Goal: Information Seeking & Learning: Learn about a topic

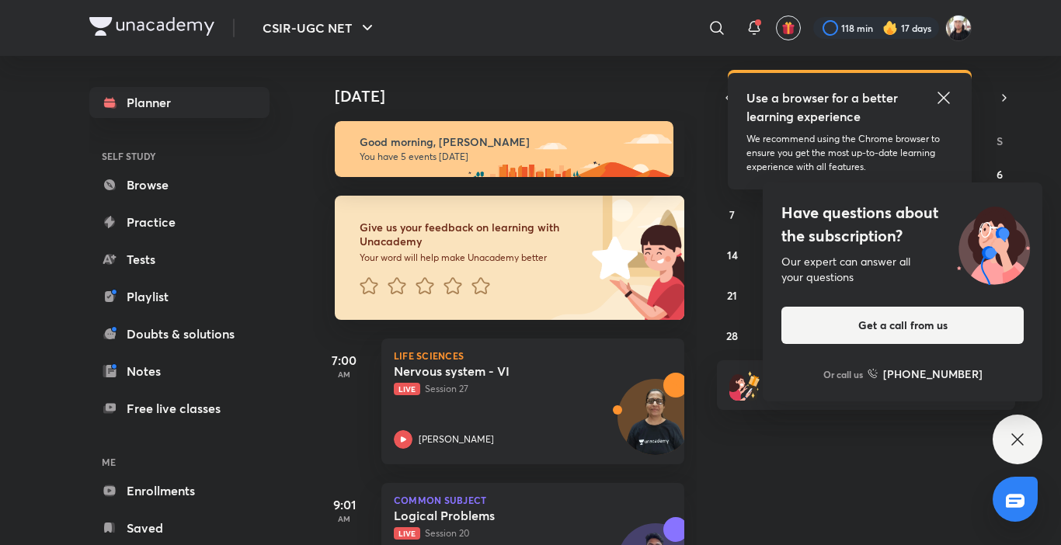
click at [1031, 436] on div "Have questions about the subscription? Our expert can answer all your questions…" at bounding box center [1017, 440] width 50 height 50
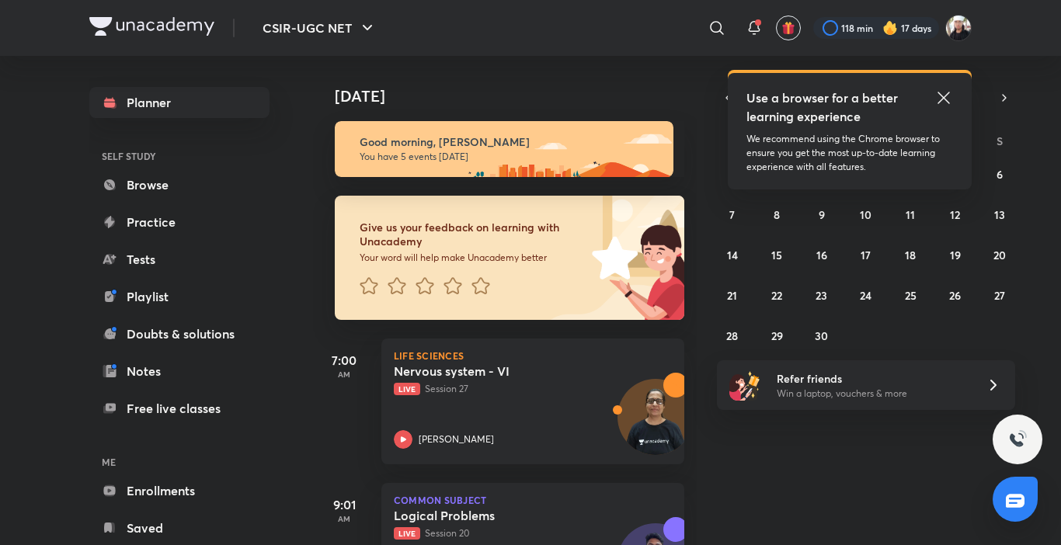
click at [1024, 436] on img at bounding box center [1017, 439] width 19 height 19
click at [945, 91] on icon at bounding box center [943, 98] width 19 height 19
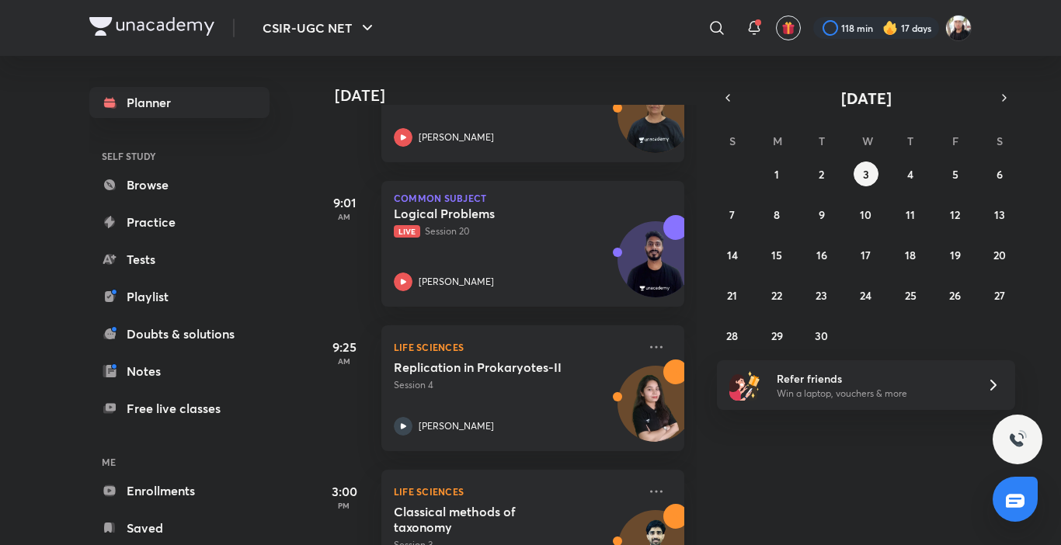
scroll to position [305, 0]
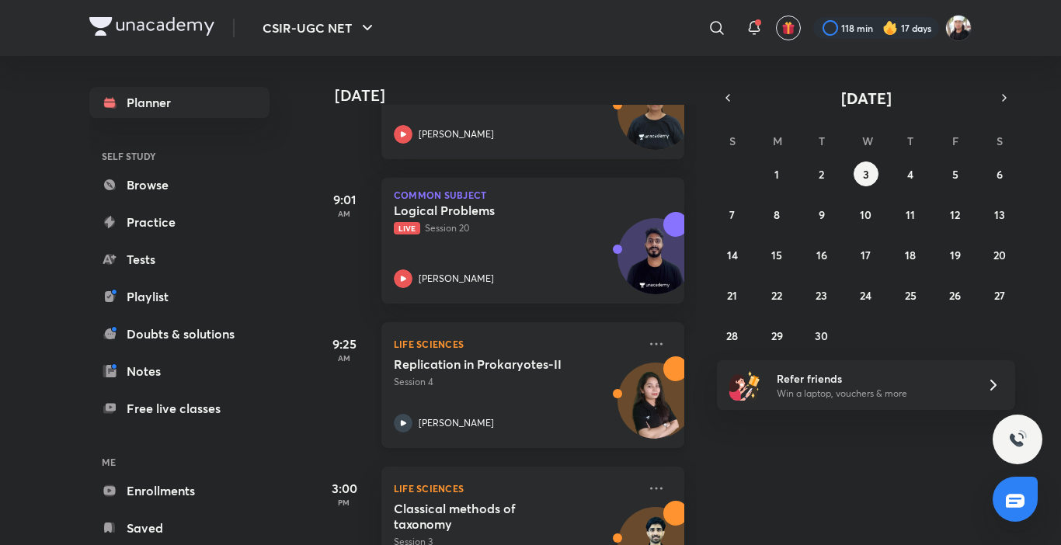
click at [402, 418] on icon at bounding box center [403, 423] width 19 height 19
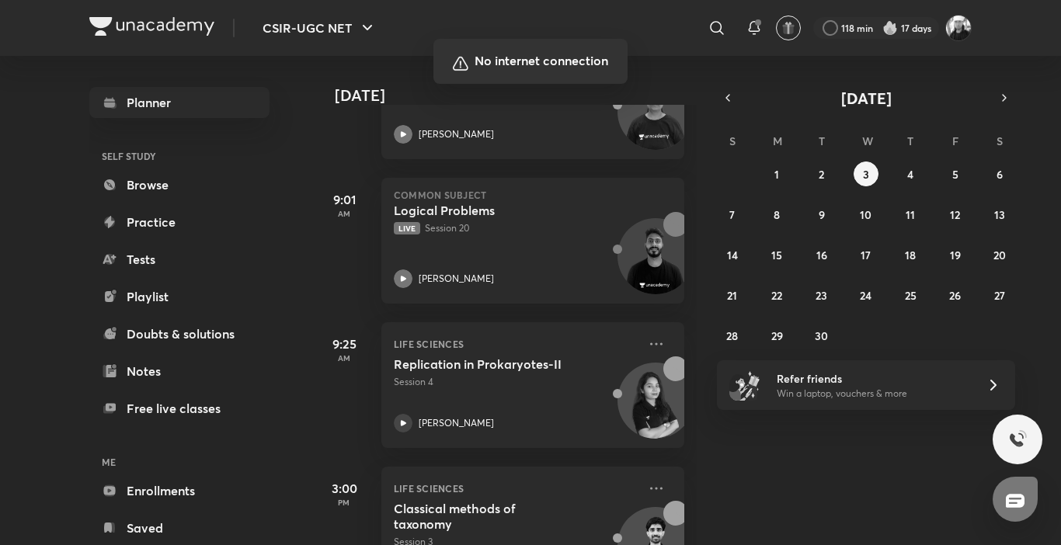
scroll to position [305, 0]
